Goal: Task Accomplishment & Management: Use online tool/utility

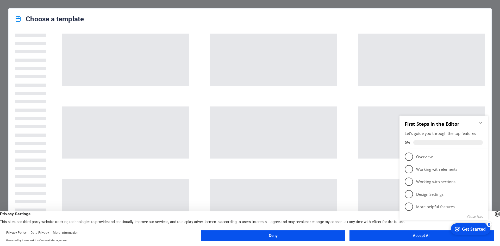
click at [407, 229] on div "checkmark Get Started 5 First Steps in the Editor Let's guide you through the t…" at bounding box center [445, 173] width 95 height 127
click at [407, 234] on div "checkmark Get Started 5 First Steps in the Editor Let's guide you through the t…" at bounding box center [445, 173] width 95 height 127
click at [481, 122] on icon "Minimize checklist" at bounding box center [481, 123] width 2 height 2
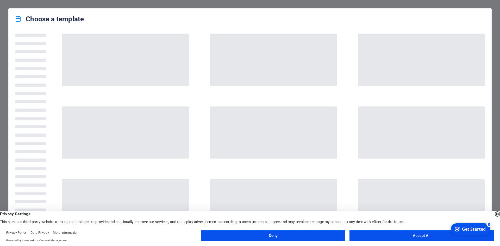
click at [468, 237] on div "checkmark Get Started 5 First Steps in the Editor Let's guide you through the t…" at bounding box center [470, 229] width 44 height 16
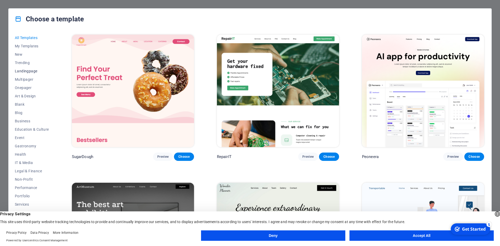
click at [32, 72] on span "Landingpage" at bounding box center [32, 71] width 34 height 4
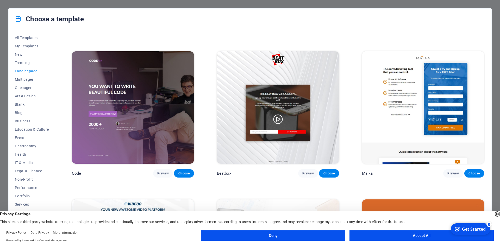
scroll to position [135, 0]
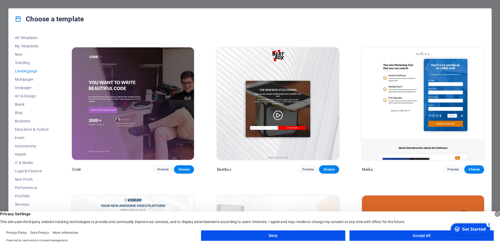
click at [431, 235] on button "Accept All" at bounding box center [422, 236] width 144 height 10
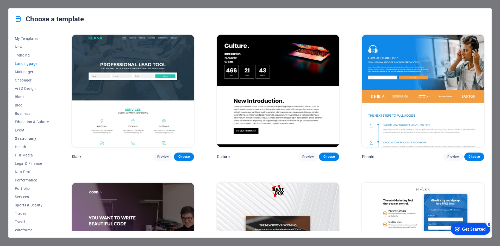
scroll to position [11, 0]
click at [28, 78] on span "Onepager" at bounding box center [32, 77] width 34 height 4
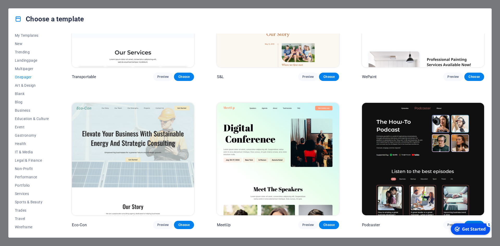
scroll to position [0, 0]
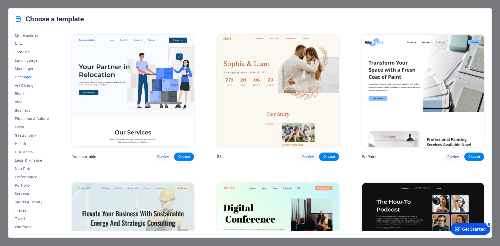
click at [20, 42] on span "New" at bounding box center [32, 44] width 34 height 4
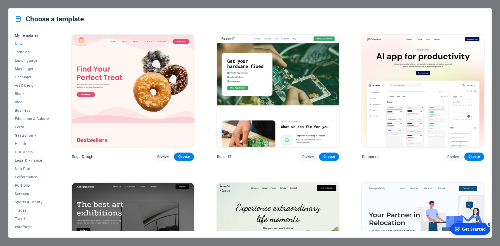
click at [33, 35] on span "My Templates" at bounding box center [32, 35] width 34 height 4
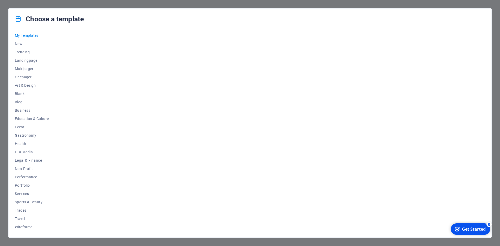
click at [462, 230] on div "checkmark Get Started 5" at bounding box center [470, 229] width 31 height 6
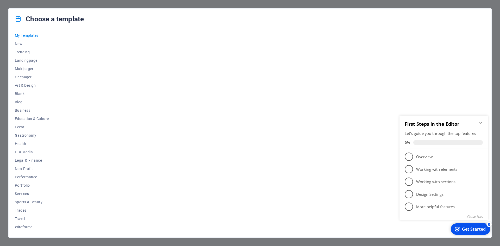
drag, startPoint x: 481, startPoint y: 123, endPoint x: 744, endPoint y: 246, distance: 290.8
click at [481, 123] on icon "Minimize checklist" at bounding box center [481, 123] width 2 height 2
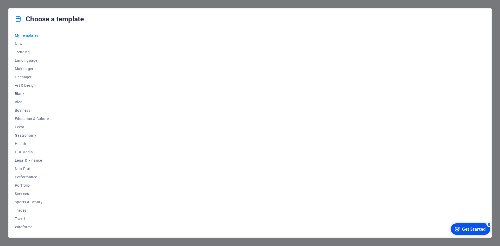
click at [21, 94] on span "Blank" at bounding box center [32, 94] width 34 height 4
click at [164, 155] on span "Preview" at bounding box center [162, 157] width 11 height 4
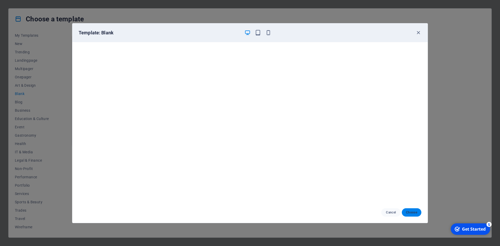
click at [407, 212] on span "Choose" at bounding box center [411, 212] width 11 height 4
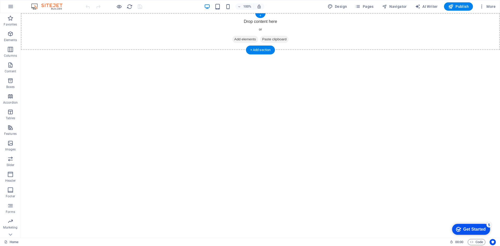
click at [252, 39] on span "Add elements" at bounding box center [245, 39] width 26 height 7
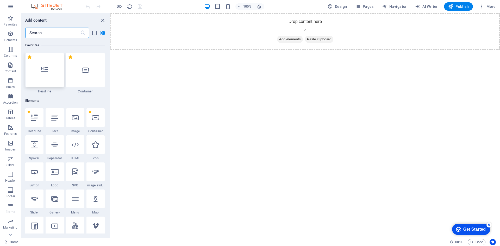
click at [49, 70] on div at bounding box center [44, 70] width 39 height 34
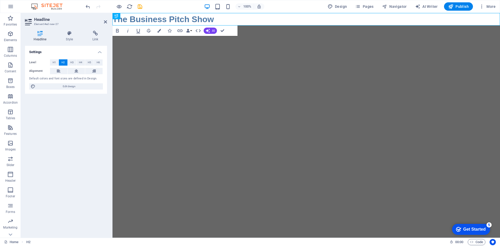
click at [200, 26] on html "Skip to main content The Business Pitch Show" at bounding box center [307, 19] width 388 height 13
click at [454, 6] on icon "button" at bounding box center [450, 6] width 5 height 5
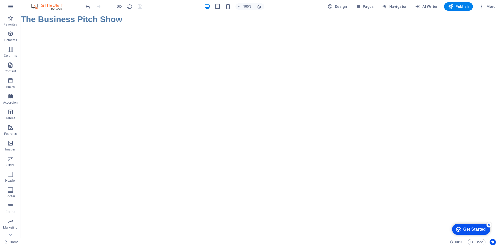
click at [117, 26] on html "Skip to main content The Business Pitch Show" at bounding box center [260, 19] width 479 height 13
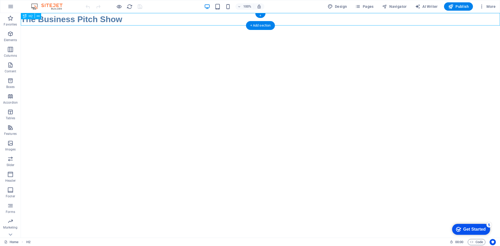
click at [60, 22] on div "The Business Pitch Show" at bounding box center [260, 19] width 479 height 13
click at [25, 17] on icon at bounding box center [25, 16] width 4 height 6
click at [31, 17] on span "H2" at bounding box center [31, 16] width 4 height 3
click at [31, 15] on span "H2" at bounding box center [31, 16] width 4 height 3
click at [41, 16] on button at bounding box center [38, 16] width 6 height 6
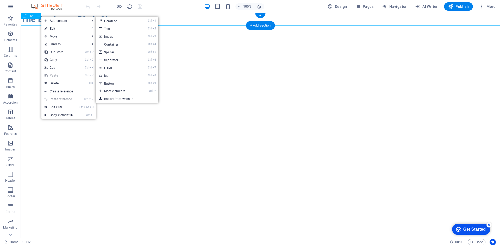
click at [228, 23] on div "The Business Pitch Show" at bounding box center [260, 19] width 479 height 13
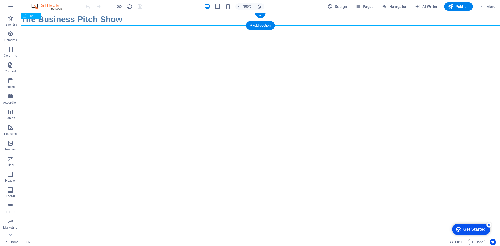
click at [202, 21] on div "The Business Pitch Show" at bounding box center [260, 19] width 479 height 13
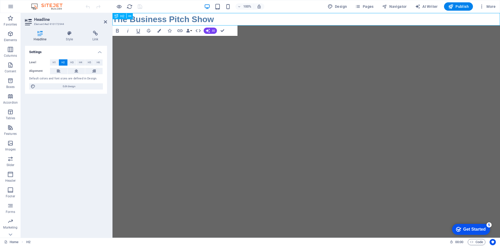
click at [217, 19] on h2 "The Business Pitch Show" at bounding box center [307, 19] width 388 height 13
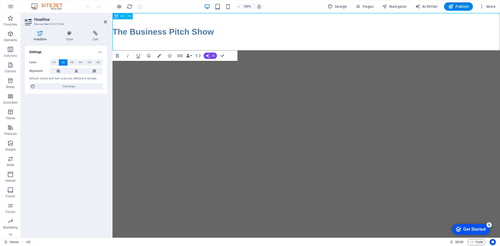
click at [127, 39] on h2 "‌The Business Pitch Show ‌" at bounding box center [307, 32] width 388 height 38
click at [116, 16] on icon at bounding box center [117, 16] width 4 height 6
click at [130, 16] on icon at bounding box center [129, 16] width 3 height 5
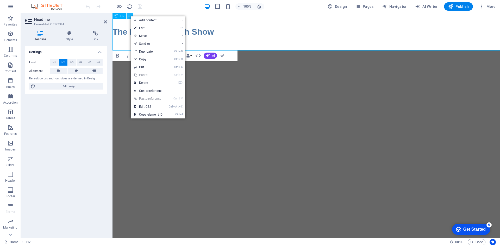
click at [129, 16] on icon at bounding box center [129, 16] width 3 height 5
click at [123, 26] on h2 "‌The Business Pitch Show ‌" at bounding box center [307, 32] width 388 height 38
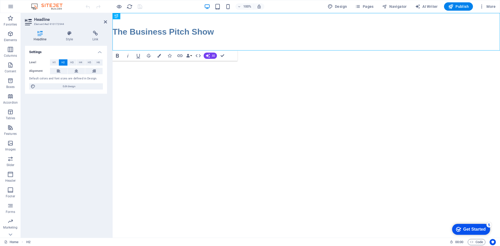
drag, startPoint x: 115, startPoint y: 16, endPoint x: 113, endPoint y: 60, distance: 44.1
click at [113, 60] on div "Drag here to replace the existing content. Press “Ctrl” if you want to create a…" at bounding box center [307, 125] width 388 height 225
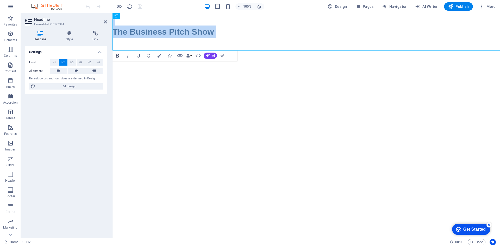
click at [118, 55] on icon "button" at bounding box center [117, 56] width 6 height 6
click at [118, 58] on icon "button" at bounding box center [117, 56] width 6 height 6
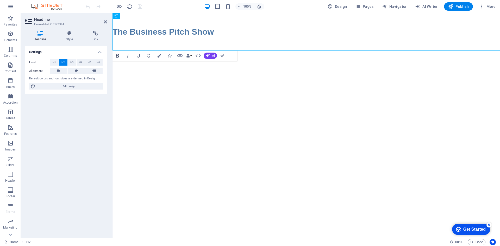
click at [118, 57] on icon "button" at bounding box center [117, 56] width 6 height 6
click at [53, 62] on span "H1" at bounding box center [54, 62] width 3 height 6
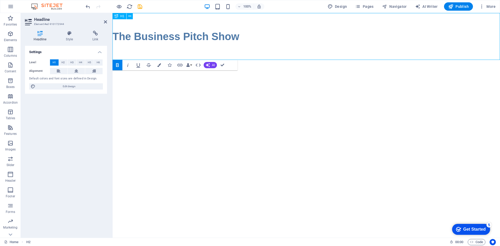
click at [131, 26] on h1 "‌The Business Pitch Show ‌" at bounding box center [307, 36] width 388 height 47
click at [115, 37] on strong "‌The Business Pitch Show ‌" at bounding box center [176, 36] width 127 height 11
click at [132, 35] on strong "‌The Business Pitch Show ‌" at bounding box center [176, 36] width 127 height 11
click at [162, 60] on html "Skip to main content ‌ The Business Pitch Show ‌" at bounding box center [307, 36] width 388 height 47
click at [11, 37] on span "Elements" at bounding box center [10, 37] width 21 height 13
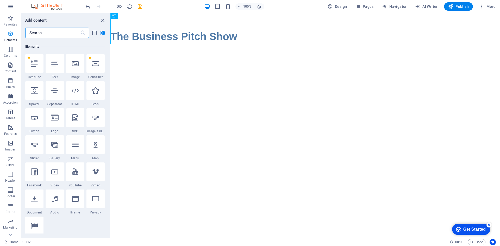
scroll to position [55, 0]
click at [55, 35] on input "text" at bounding box center [52, 33] width 55 height 10
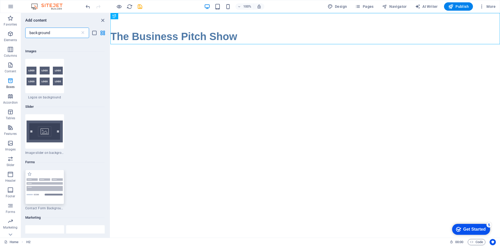
scroll to position [156, 0]
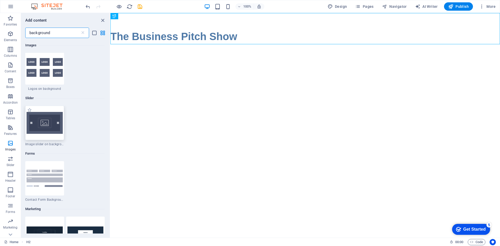
type input "background"
click at [51, 127] on img at bounding box center [45, 123] width 36 height 22
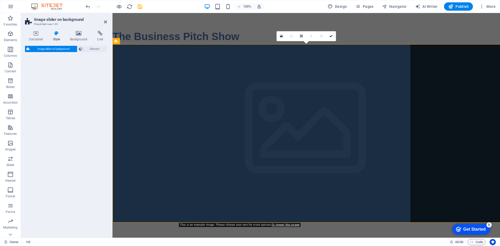
select select "rem"
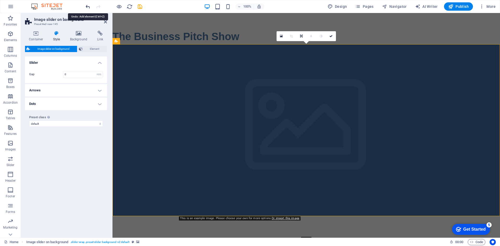
click at [91, 6] on icon "undo" at bounding box center [88, 7] width 6 height 6
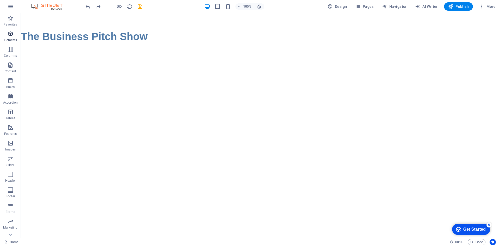
click at [13, 36] on icon "button" at bounding box center [10, 34] width 6 height 6
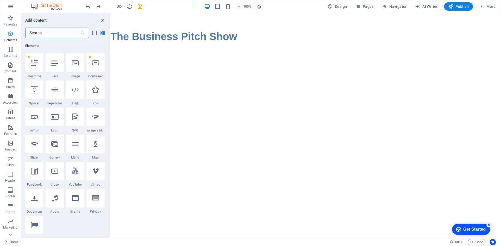
scroll to position [55, 0]
click at [56, 32] on input "text" at bounding box center [52, 33] width 55 height 10
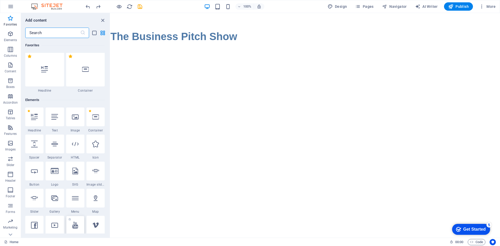
scroll to position [0, 0]
drag, startPoint x: 39, startPoint y: 62, endPoint x: 37, endPoint y: 67, distance: 5.5
drag, startPoint x: 37, startPoint y: 67, endPoint x: 3, endPoint y: 154, distance: 92.8
click at [3, 154] on button "Slider" at bounding box center [10, 162] width 21 height 16
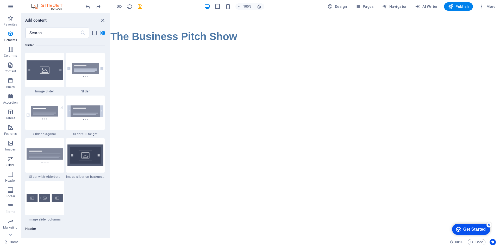
scroll to position [2953, 0]
click at [11, 145] on icon "button" at bounding box center [10, 143] width 6 height 6
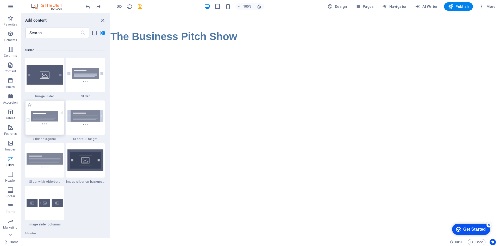
scroll to position [2980, 0]
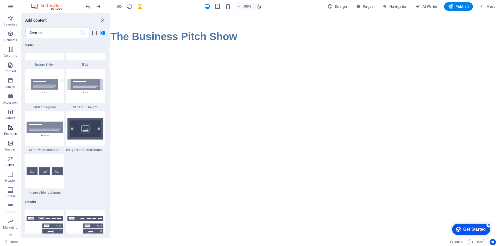
click at [10, 132] on span "Features" at bounding box center [10, 131] width 21 height 13
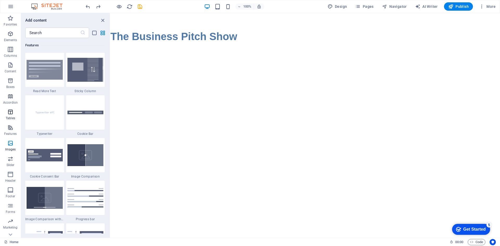
scroll to position [2031, 0]
click at [9, 115] on span "Tables" at bounding box center [10, 115] width 21 height 13
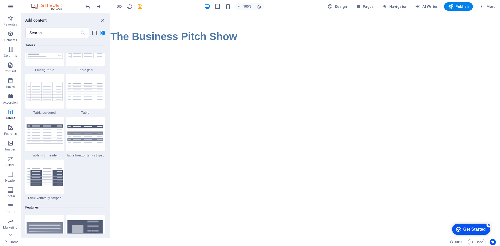
scroll to position [1804, 0]
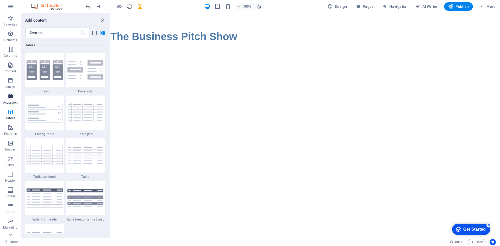
click at [11, 95] on icon "button" at bounding box center [10, 96] width 6 height 6
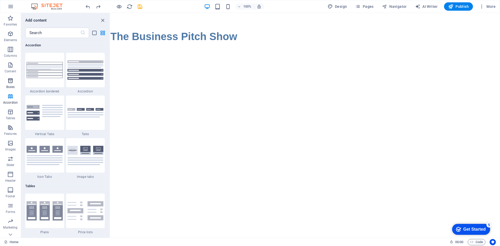
click at [13, 83] on icon "button" at bounding box center [10, 81] width 6 height 6
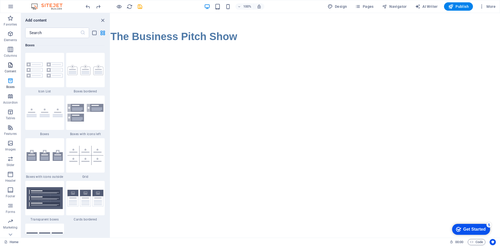
click at [10, 68] on icon "button" at bounding box center [10, 65] width 6 height 6
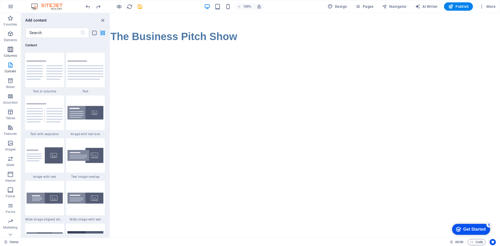
click at [11, 50] on icon "button" at bounding box center [10, 49] width 6 height 6
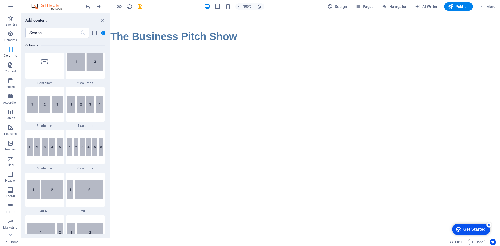
scroll to position [258, 0]
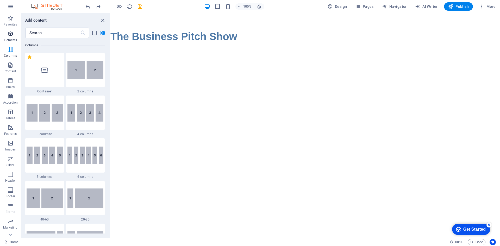
click at [11, 39] on p "Elements" at bounding box center [10, 40] width 13 height 4
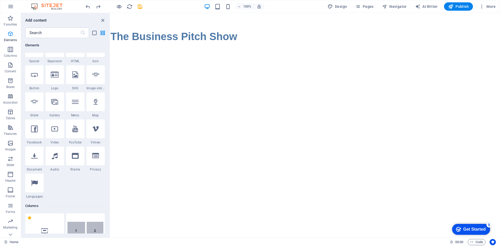
scroll to position [55, 0]
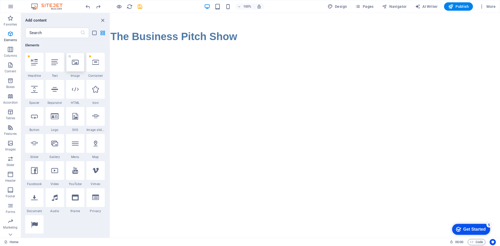
click at [76, 64] on icon at bounding box center [75, 62] width 7 height 7
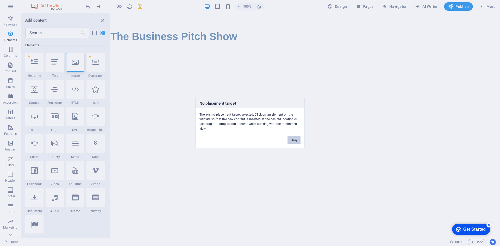
click at [294, 139] on button "Okay" at bounding box center [294, 140] width 13 height 8
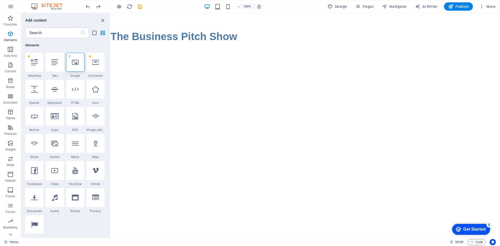
click at [81, 67] on div at bounding box center [75, 62] width 18 height 19
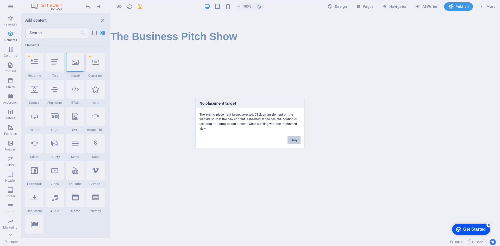
drag, startPoint x: 293, startPoint y: 140, endPoint x: 183, endPoint y: 127, distance: 111.0
click at [293, 140] on button "Okay" at bounding box center [294, 140] width 13 height 8
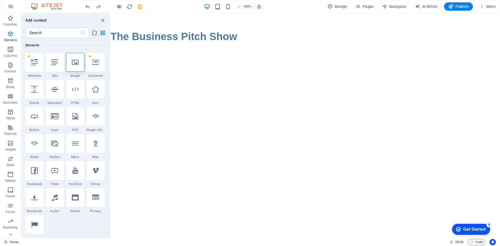
click at [143, 44] on html "Skip to main content The Business Pitch Show" at bounding box center [305, 28] width 390 height 31
click at [150, 44] on html "Skip to main content The Business Pitch Show" at bounding box center [305, 28] width 390 height 31
click at [223, 44] on html "Skip to main content The Business Pitch Show" at bounding box center [305, 28] width 390 height 31
click at [164, 44] on html "Skip to main content The Business Pitch Show" at bounding box center [305, 28] width 390 height 31
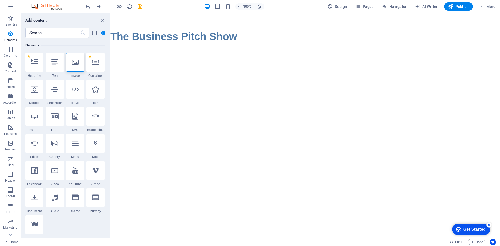
click at [164, 44] on html "Skip to main content The Business Pitch Show" at bounding box center [305, 28] width 390 height 31
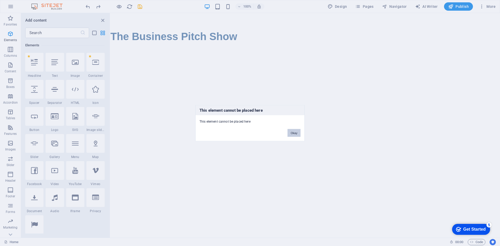
click at [293, 133] on button "Okay" at bounding box center [294, 133] width 13 height 8
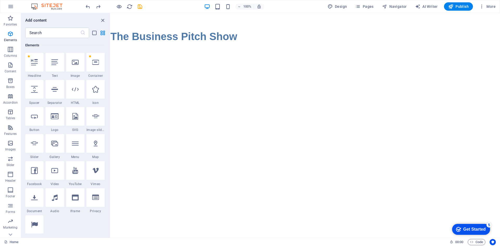
click at [171, 44] on html "Skip to main content The Business Pitch Show" at bounding box center [305, 28] width 390 height 31
click at [87, 8] on icon "undo" at bounding box center [88, 7] width 6 height 6
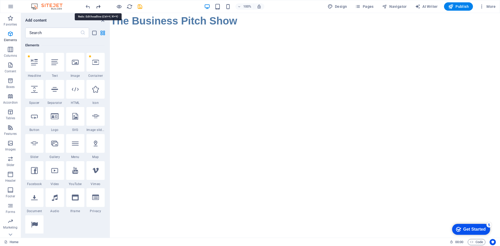
click at [97, 8] on icon "redo" at bounding box center [98, 7] width 6 height 6
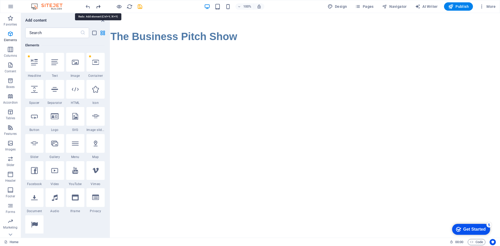
click at [97, 8] on icon "redo" at bounding box center [98, 7] width 6 height 6
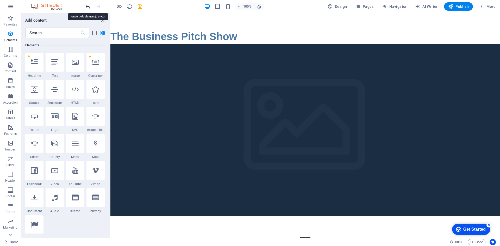
click at [88, 8] on icon "undo" at bounding box center [88, 7] width 6 height 6
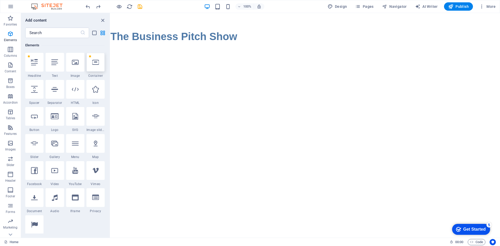
click at [94, 67] on div at bounding box center [95, 62] width 18 height 19
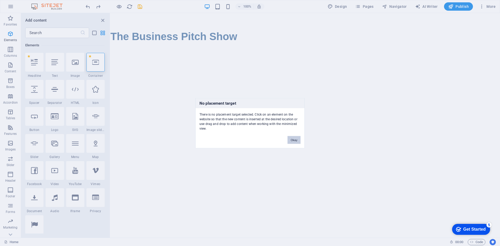
click at [295, 143] on button "Okay" at bounding box center [294, 140] width 13 height 8
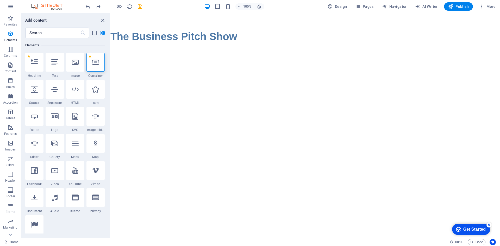
click at [154, 44] on html "Skip to main content The Business Pitch Show" at bounding box center [305, 28] width 390 height 31
click at [122, 44] on html "Skip to main content The Business Pitch Show" at bounding box center [305, 28] width 390 height 31
click at [10, 69] on span "Content" at bounding box center [10, 68] width 21 height 13
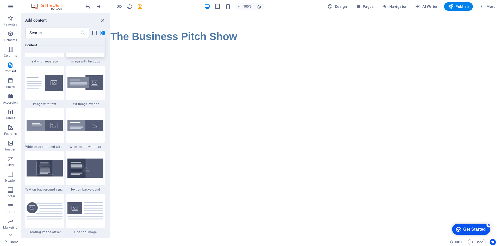
scroll to position [1042, 0]
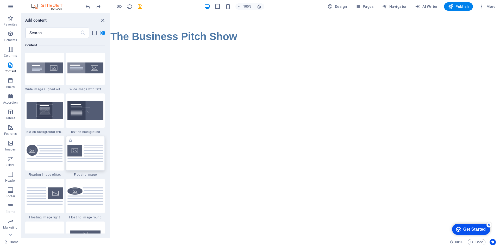
click at [74, 152] on img at bounding box center [85, 153] width 36 height 17
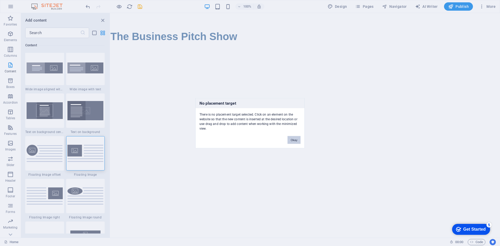
click at [292, 140] on button "Okay" at bounding box center [294, 140] width 13 height 8
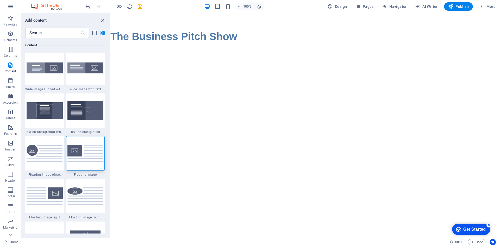
click at [260, 44] on html "Skip to main content The Business Pitch Show" at bounding box center [305, 28] width 390 height 31
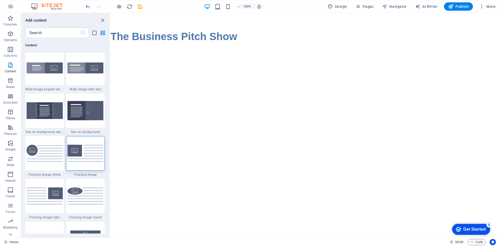
click at [165, 44] on html "Skip to main content The Business Pitch Show" at bounding box center [305, 28] width 390 height 31
click at [162, 44] on html "Skip to main content The Business Pitch Show" at bounding box center [305, 28] width 390 height 31
click at [167, 40] on div "The Business Pitch Show" at bounding box center [305, 28] width 390 height 31
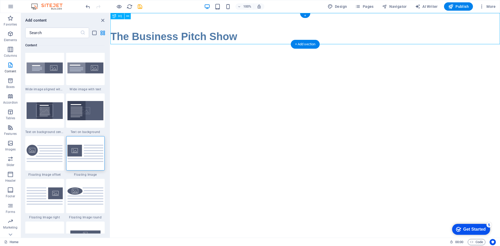
click at [167, 40] on div "The Business Pitch Show" at bounding box center [305, 28] width 390 height 31
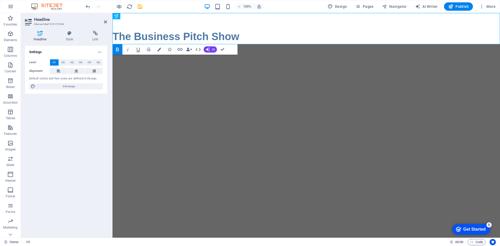
click at [168, 44] on html "Skip to main content The Business Pitch Show" at bounding box center [307, 28] width 388 height 31
click at [294, 44] on html "Skip to main content The Business Pitch Show" at bounding box center [307, 28] width 388 height 31
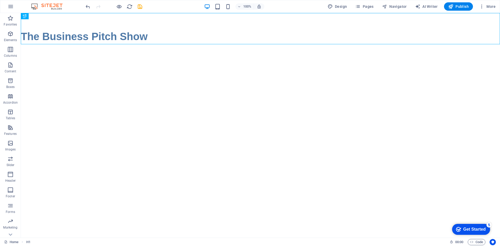
click at [50, 44] on html "Skip to main content The Business Pitch Show" at bounding box center [260, 28] width 479 height 31
click at [261, 44] on div "+ Add section" at bounding box center [260, 44] width 29 height 9
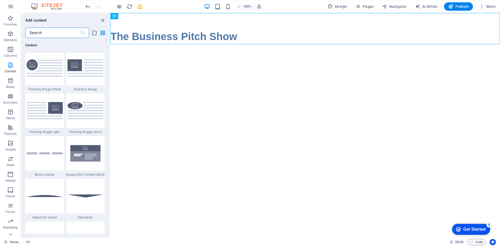
scroll to position [1120, 0]
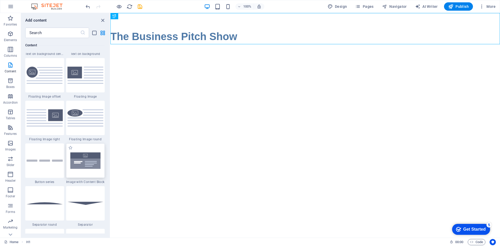
click at [82, 157] on img at bounding box center [85, 161] width 36 height 24
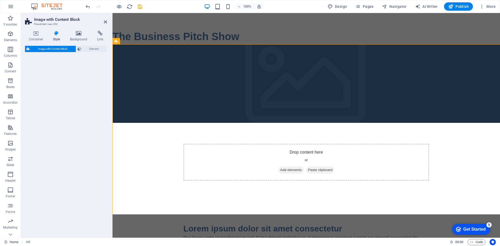
select select "rem"
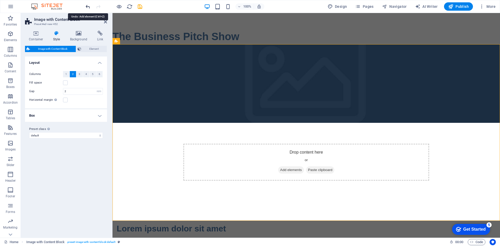
drag, startPoint x: 86, startPoint y: 5, endPoint x: 63, endPoint y: 5, distance: 23.7
click at [86, 5] on icon "undo" at bounding box center [88, 7] width 6 height 6
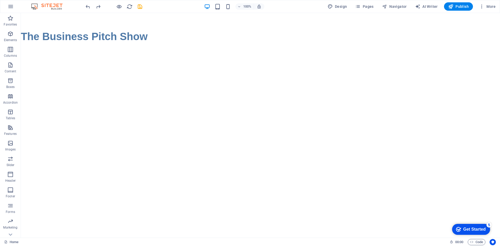
click at [87, 44] on html "Skip to main content The Business Pitch Show" at bounding box center [260, 28] width 479 height 31
click at [78, 40] on div "The Business Pitch Show" at bounding box center [260, 28] width 479 height 31
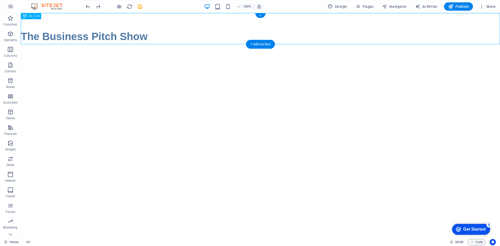
click at [78, 40] on div "The Business Pitch Show" at bounding box center [260, 28] width 479 height 31
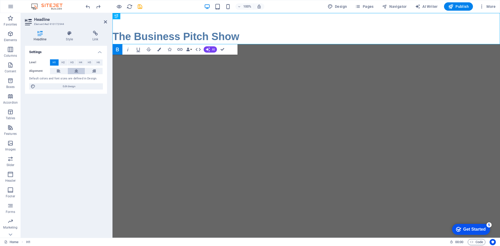
click at [74, 72] on button at bounding box center [76, 71] width 17 height 6
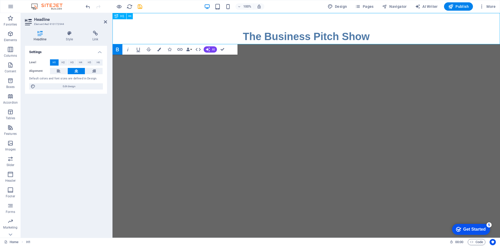
click at [243, 35] on strong "The Business Pitch Show" at bounding box center [306, 36] width 127 height 11
click at [69, 38] on h4 "Style" at bounding box center [70, 36] width 27 height 11
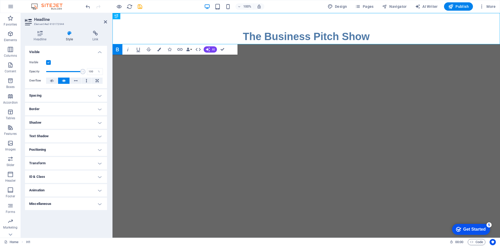
click at [67, 92] on h4 "Spacing" at bounding box center [66, 95] width 82 height 13
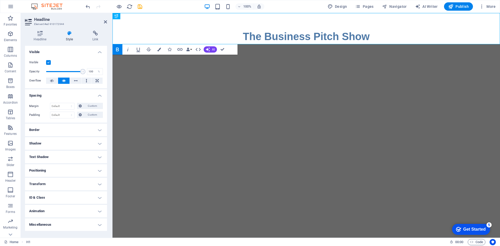
click at [67, 92] on h4 "Spacing" at bounding box center [66, 93] width 82 height 9
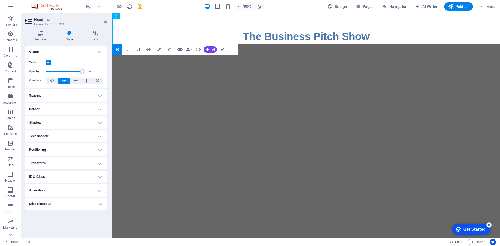
click at [64, 122] on h4 "Shadow" at bounding box center [66, 122] width 82 height 13
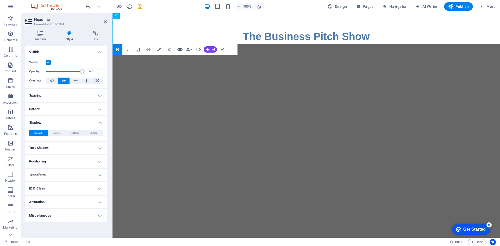
click at [60, 147] on h4 "Text Shadow" at bounding box center [66, 148] width 82 height 13
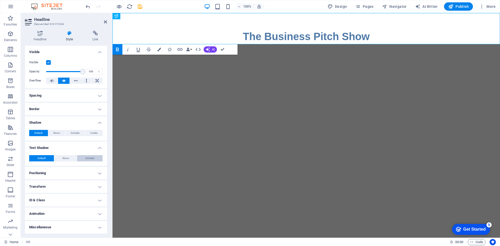
click at [90, 159] on span "Outside" at bounding box center [89, 158] width 9 height 6
type input "2"
type input "4"
click at [43, 155] on span "Default" at bounding box center [42, 158] width 8 height 6
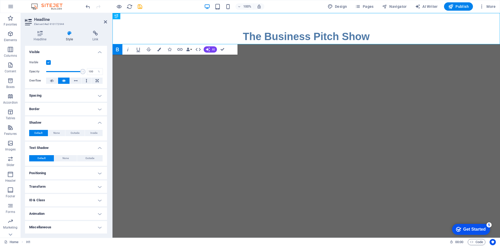
click at [65, 109] on h4 "Border" at bounding box center [66, 109] width 82 height 13
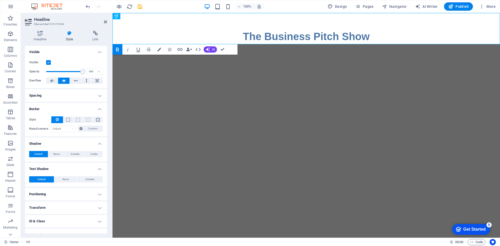
click at [65, 109] on h4 "Border" at bounding box center [66, 107] width 82 height 9
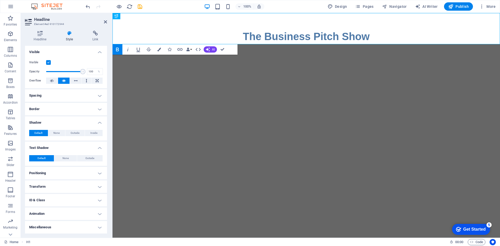
click at [57, 121] on h4 "Shadow" at bounding box center [66, 120] width 82 height 9
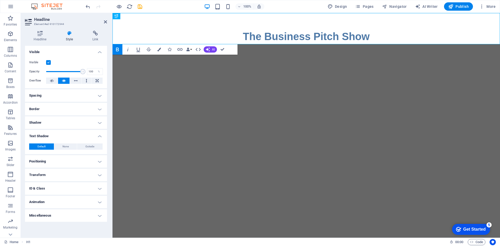
click at [57, 135] on h4 "Text Shadow" at bounding box center [66, 134] width 82 height 9
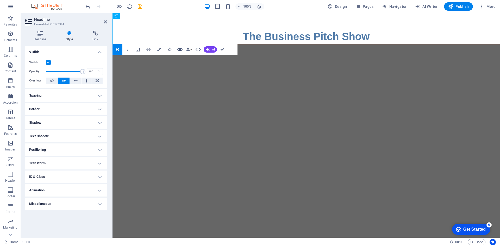
click at [64, 162] on h4 "Transform" at bounding box center [66, 163] width 82 height 13
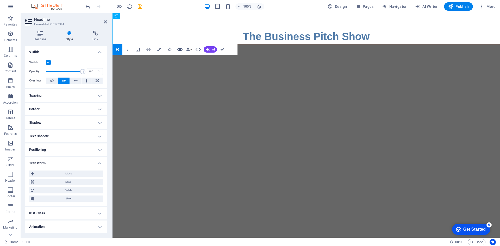
click at [64, 162] on h4 "Transform" at bounding box center [66, 161] width 82 height 9
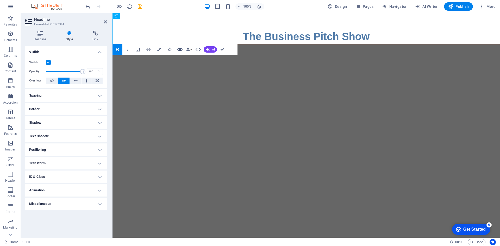
click at [64, 177] on h4 "ID & Class" at bounding box center [66, 177] width 82 height 13
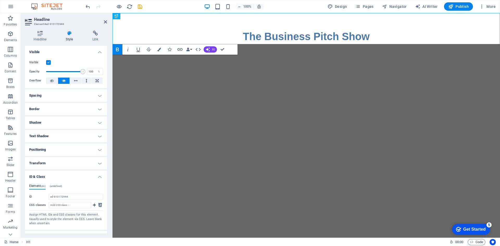
click at [64, 177] on h4 "ID & Class" at bounding box center [66, 175] width 82 height 9
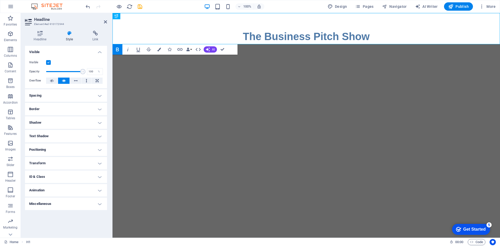
click at [65, 190] on h4 "Animation" at bounding box center [66, 190] width 82 height 13
click at [49, 206] on select "Don't animate Show / Hide Slide up/down Zoom in/out Slide left to right Slide r…" at bounding box center [66, 206] width 74 height 6
select select "pulse"
click at [29, 203] on select "Don't animate Show / Hide Slide up/down Zoom in/out Slide left to right Slide r…" at bounding box center [66, 206] width 74 height 6
select select "scroll"
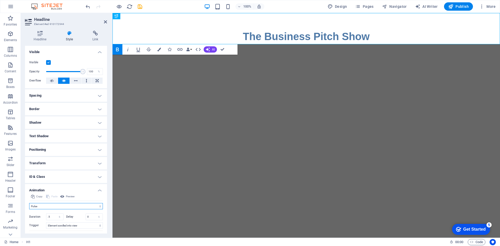
click at [52, 207] on select "Don't animate Show / Hide Slide up/down Zoom in/out Slide left to right Slide r…" at bounding box center [66, 206] width 74 height 6
click at [29, 203] on select "Don't animate Show / Hide Slide up/down Zoom in/out Slide left to right Slide r…" at bounding box center [66, 206] width 74 height 6
click at [56, 206] on select "Don't animate Show / Hide Slide up/down Zoom in/out Slide left to right Slide r…" at bounding box center [66, 206] width 74 height 6
click at [29, 203] on select "Don't animate Show / Hide Slide up/down Zoom in/out Slide left to right Slide r…" at bounding box center [66, 206] width 74 height 6
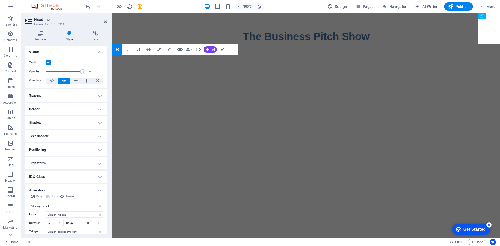
click at [61, 207] on select "Don't animate Show / Hide Slide up/down Zoom in/out Slide left to right Slide r…" at bounding box center [66, 206] width 74 height 6
click at [29, 203] on select "Don't animate Show / Hide Slide up/down Zoom in/out Slide left to right Slide r…" at bounding box center [66, 206] width 74 height 6
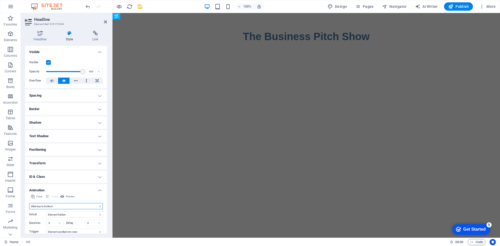
click at [59, 206] on select "Don't animate Show / Hide Slide up/down Zoom in/out Slide left to right Slide r…" at bounding box center [66, 206] width 74 height 6
select select "flash"
click at [29, 203] on select "Don't animate Show / Hide Slide up/down Zoom in/out Slide left to right Slide r…" at bounding box center [66, 206] width 74 height 6
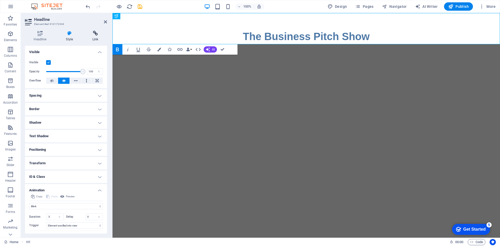
click at [94, 37] on h4 "Link" at bounding box center [95, 36] width 23 height 11
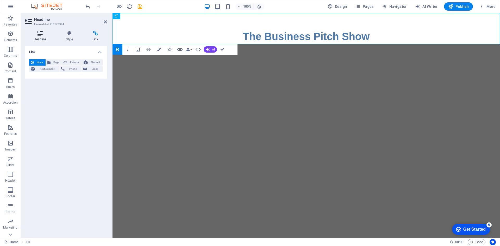
click at [42, 37] on h4 "Headline" at bounding box center [41, 36] width 32 height 11
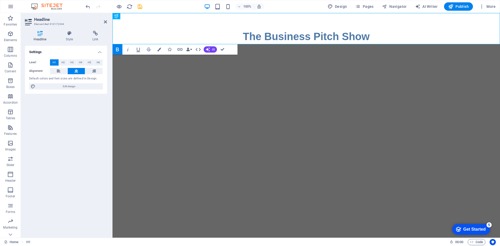
click at [129, 44] on html "Skip to main content ‌The Business Pitch Show" at bounding box center [307, 28] width 388 height 31
drag, startPoint x: 222, startPoint y: 49, endPoint x: 201, endPoint y: 37, distance: 24.1
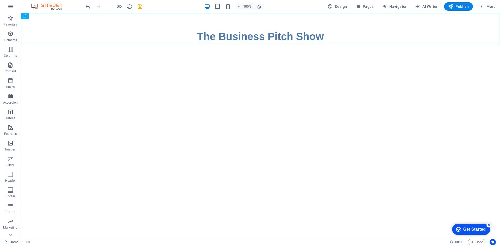
click at [169, 44] on html "Skip to main content The Business Pitch Show" at bounding box center [260, 28] width 479 height 31
click at [125, 44] on html "Skip to main content The Business Pitch Show" at bounding box center [260, 28] width 479 height 31
click at [268, 42] on div "+ Add section" at bounding box center [260, 44] width 29 height 9
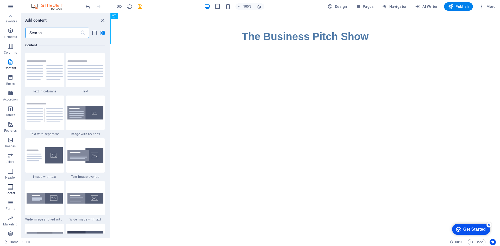
scroll to position [0, 0]
click at [14, 33] on span "Elements" at bounding box center [10, 37] width 21 height 13
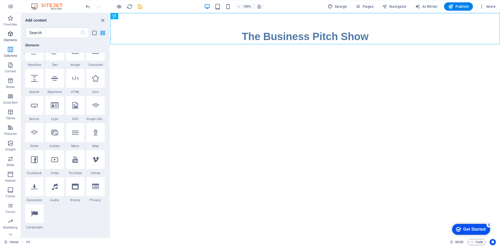
scroll to position [55, 0]
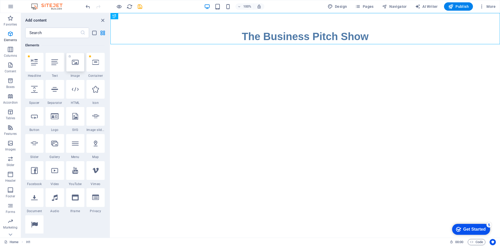
click at [70, 65] on div at bounding box center [75, 62] width 18 height 19
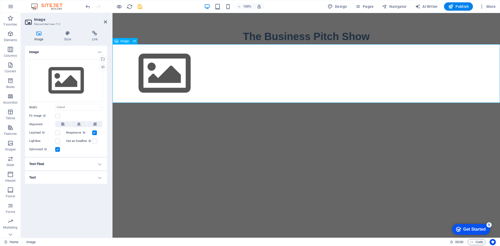
click at [179, 82] on figure at bounding box center [307, 73] width 388 height 59
click at [74, 84] on div "Drag files here, click to choose files or select files from Files or our free s…" at bounding box center [66, 80] width 74 height 43
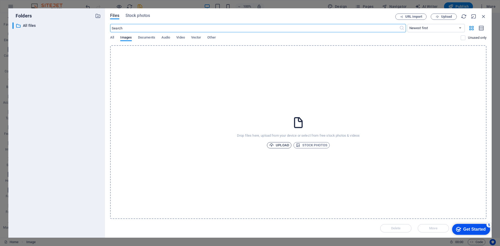
click at [284, 146] on span "Upload" at bounding box center [279, 145] width 20 height 6
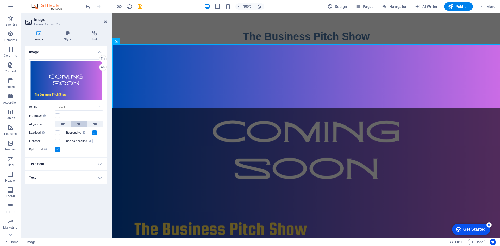
click at [77, 123] on icon at bounding box center [79, 124] width 4 height 6
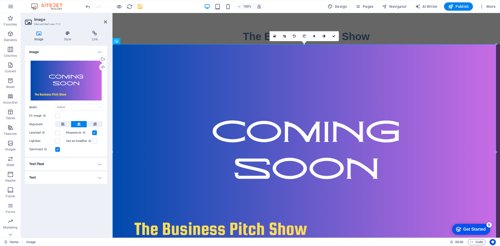
click at [60, 162] on h4 "Text Float" at bounding box center [66, 164] width 82 height 13
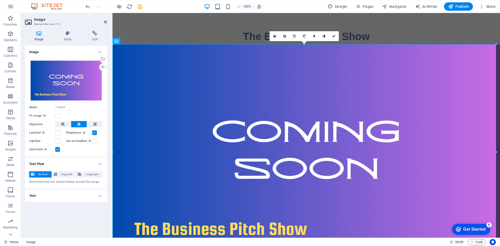
click at [73, 162] on h4 "Text Float" at bounding box center [66, 162] width 82 height 9
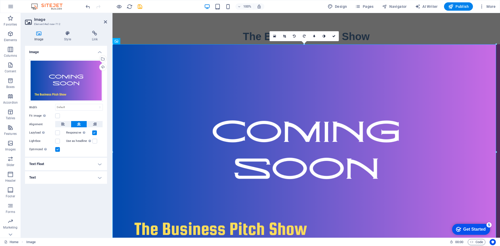
click at [59, 176] on h4 "Text" at bounding box center [66, 177] width 82 height 13
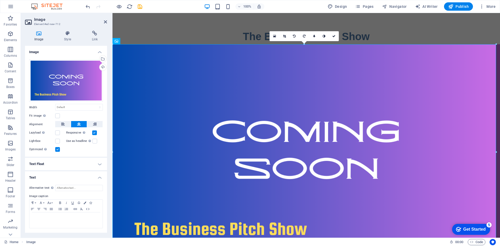
click at [59, 176] on h4 "Text" at bounding box center [66, 175] width 82 height 9
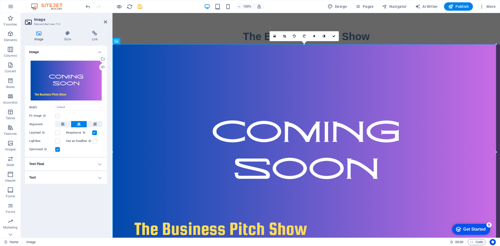
click at [59, 117] on label at bounding box center [57, 116] width 5 height 5
click at [0, 0] on input "Fit image Automatically fit image to a fixed width and height" at bounding box center [0, 0] width 0 height 0
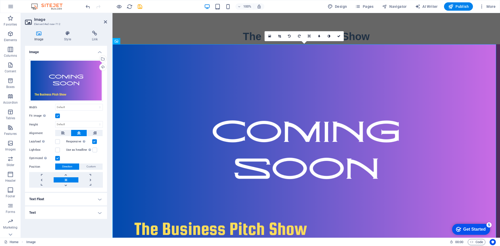
click at [59, 117] on label at bounding box center [57, 116] width 5 height 5
click at [0, 0] on input "Fit image Automatically fit image to a fixed width and height" at bounding box center [0, 0] width 0 height 0
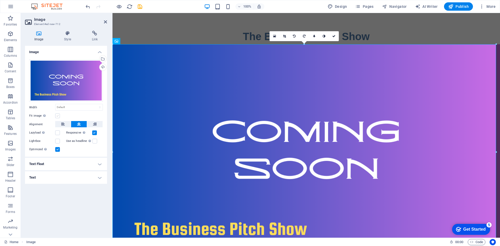
click at [59, 117] on label at bounding box center [57, 116] width 5 height 5
click at [0, 0] on input "Fit image Automatically fit image to a fixed width and height" at bounding box center [0, 0] width 0 height 0
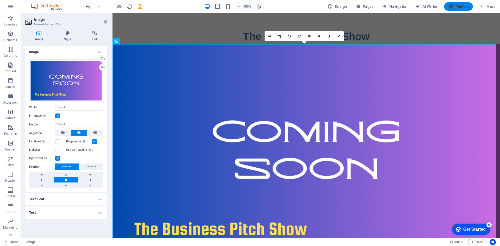
click at [461, 8] on span "Publish" at bounding box center [458, 6] width 21 height 5
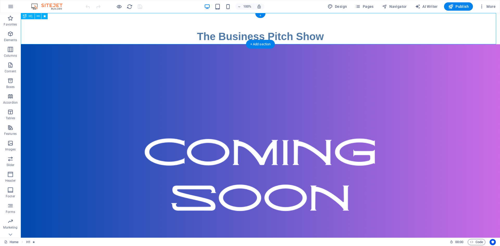
click at [212, 36] on div "The Business Pitch Show" at bounding box center [260, 28] width 479 height 31
click at [224, 38] on div "The Business Pitch Show" at bounding box center [260, 28] width 479 height 31
click at [261, 16] on div "+" at bounding box center [260, 15] width 10 height 5
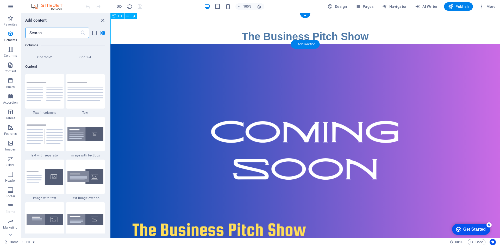
scroll to position [911, 0]
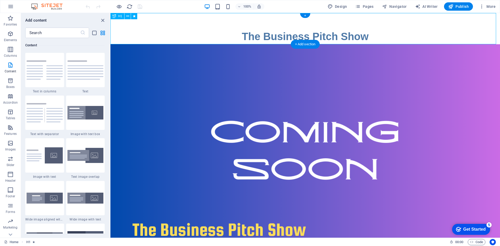
click at [261, 16] on div "The Business Pitch Show" at bounding box center [305, 28] width 390 height 31
click at [287, 32] on div "The Business Pitch Show" at bounding box center [305, 28] width 390 height 31
click at [128, 16] on icon at bounding box center [127, 16] width 3 height 5
click at [128, 17] on icon at bounding box center [127, 16] width 3 height 5
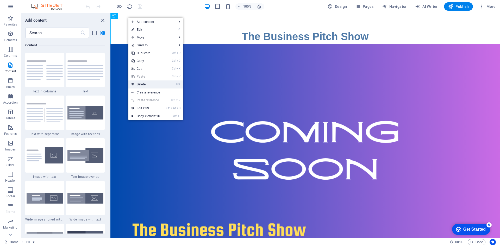
drag, startPoint x: 163, startPoint y: 84, endPoint x: 88, endPoint y: 74, distance: 75.9
click at [163, 84] on link "⌦ Delete" at bounding box center [145, 84] width 35 height 8
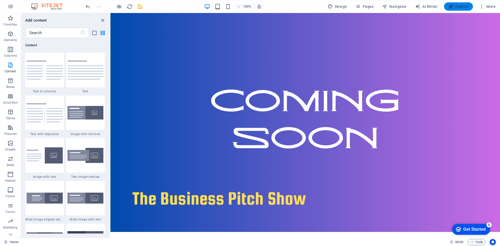
drag, startPoint x: 457, startPoint y: 7, endPoint x: 408, endPoint y: 10, distance: 48.8
click at [457, 7] on span "Publish" at bounding box center [458, 6] width 21 height 5
